Goal: Find contact information: Find contact information

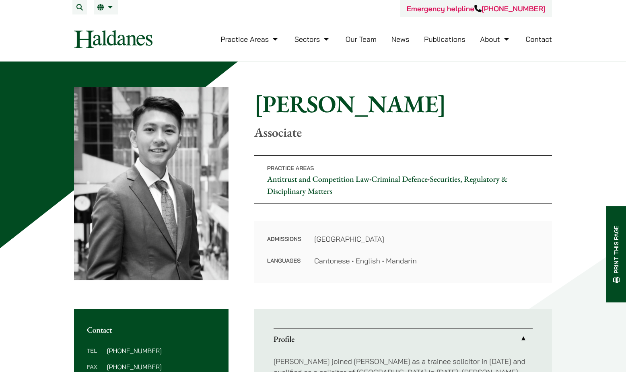
click at [590, 125] on div "Home » Lawyers » Brian Fung Brian Fung Associate Practice Areas Antitrust and C…" at bounding box center [313, 322] width 626 height 520
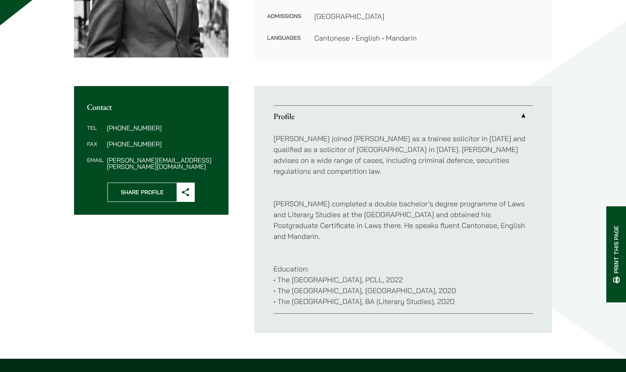
scroll to position [241, 0]
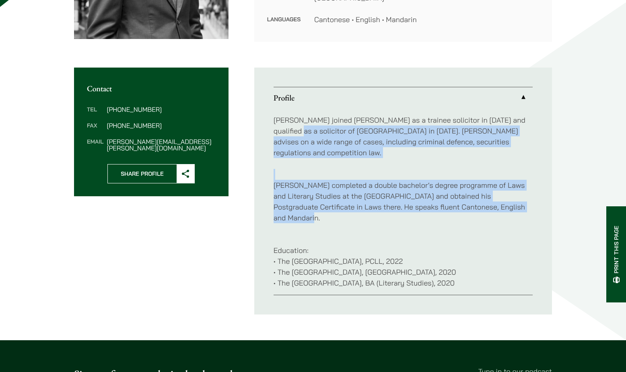
drag, startPoint x: 530, startPoint y: 195, endPoint x: 261, endPoint y: 130, distance: 277.0
click at [261, 130] on ul "Profile Brian joined Haldanes as a trainee solicitor in 2022 and qualified as a…" at bounding box center [403, 191] width 298 height 247
click at [274, 169] on p "Brian completed a double bachelor’s degree programme of Laws and Literary Studi…" at bounding box center [403, 196] width 259 height 54
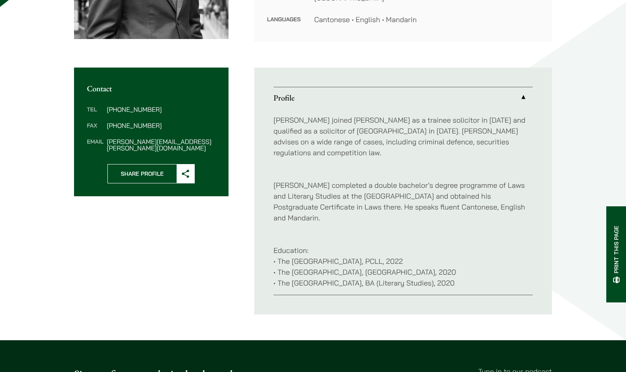
click at [494, 262] on p "Education: • The University of Hong Kong, PCLL, 2022 • The University of Hong K…" at bounding box center [403, 261] width 259 height 54
drag, startPoint x: 473, startPoint y: 262, endPoint x: 253, endPoint y: 179, distance: 235.4
click at [253, 179] on div "Contact Tel (852) 2230 1408 Fax (852) 2845 1637 Email brian.fung@haldanes.com S…" at bounding box center [313, 191] width 478 height 247
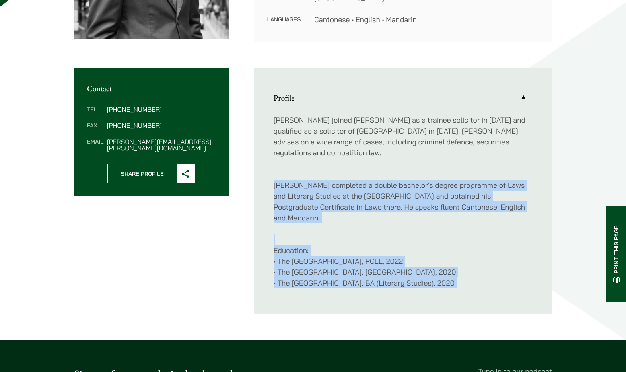
drag, startPoint x: 253, startPoint y: 179, endPoint x: 478, endPoint y: 260, distance: 239.7
click at [478, 260] on div "Contact Tel (852) 2230 1408 Fax (852) 2845 1637 Email brian.fung@haldanes.com S…" at bounding box center [313, 191] width 478 height 247
click at [478, 260] on p "Education: • The University of Hong Kong, PCLL, 2022 • The University of Hong K…" at bounding box center [403, 261] width 259 height 54
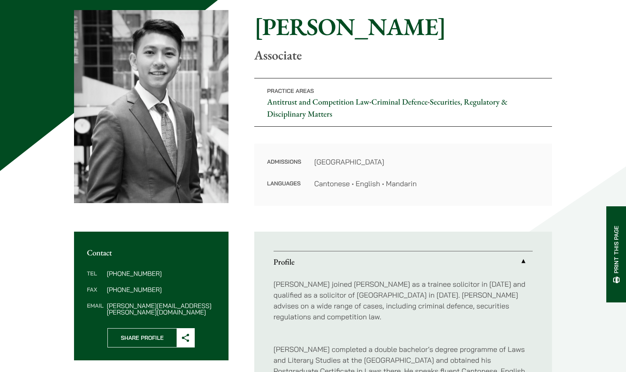
scroll to position [0, 0]
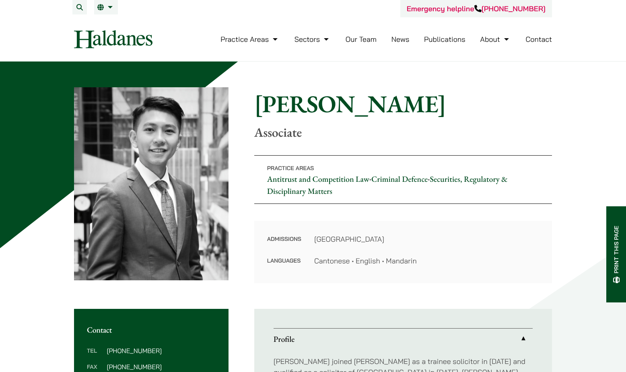
click at [362, 43] on link "Our Team" at bounding box center [361, 39] width 31 height 9
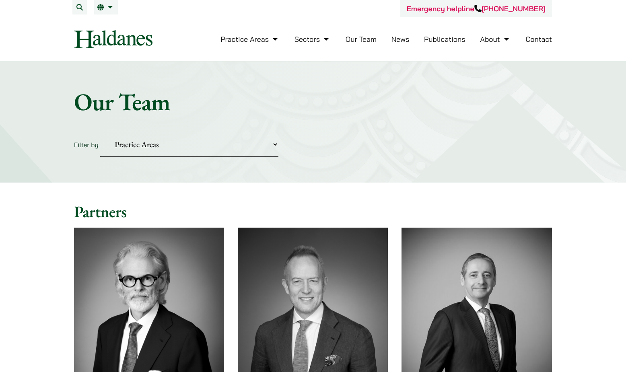
scroll to position [40, 0]
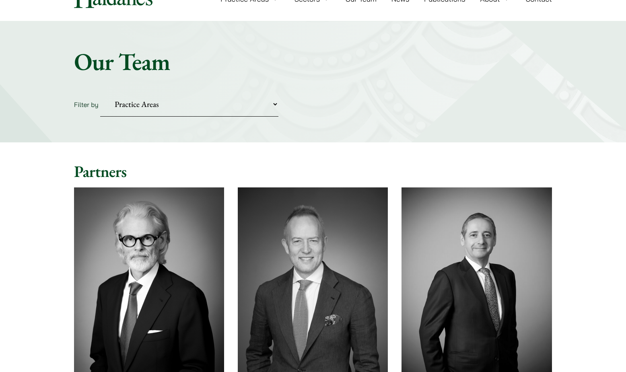
click at [248, 108] on select "Practice Areas Antitrust and Competition Civil Litigation & Dispute Resolution …" at bounding box center [189, 104] width 178 height 25
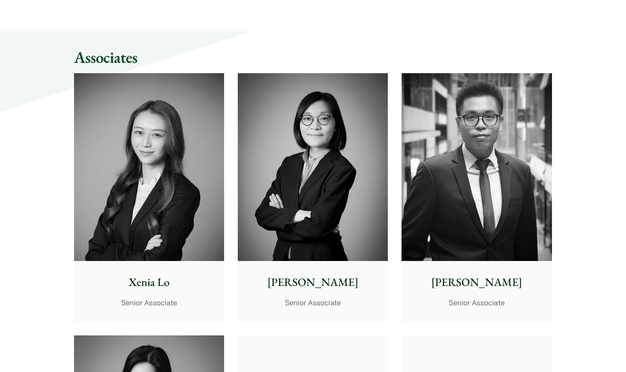
scroll to position [2016, 0]
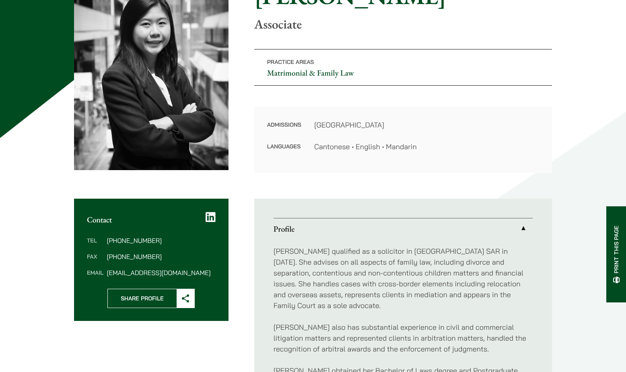
scroll to position [80, 0]
